Goal: Information Seeking & Learning: Learn about a topic

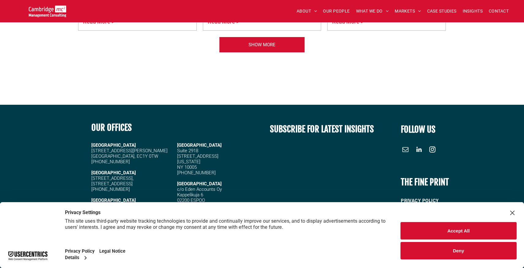
scroll to position [2634, 0]
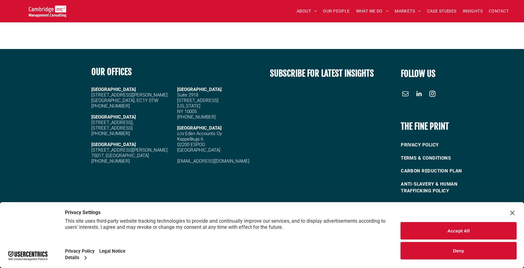
click at [510, 213] on div "Close Layer" at bounding box center [512, 213] width 9 height 9
